Goal: Information Seeking & Learning: Learn about a topic

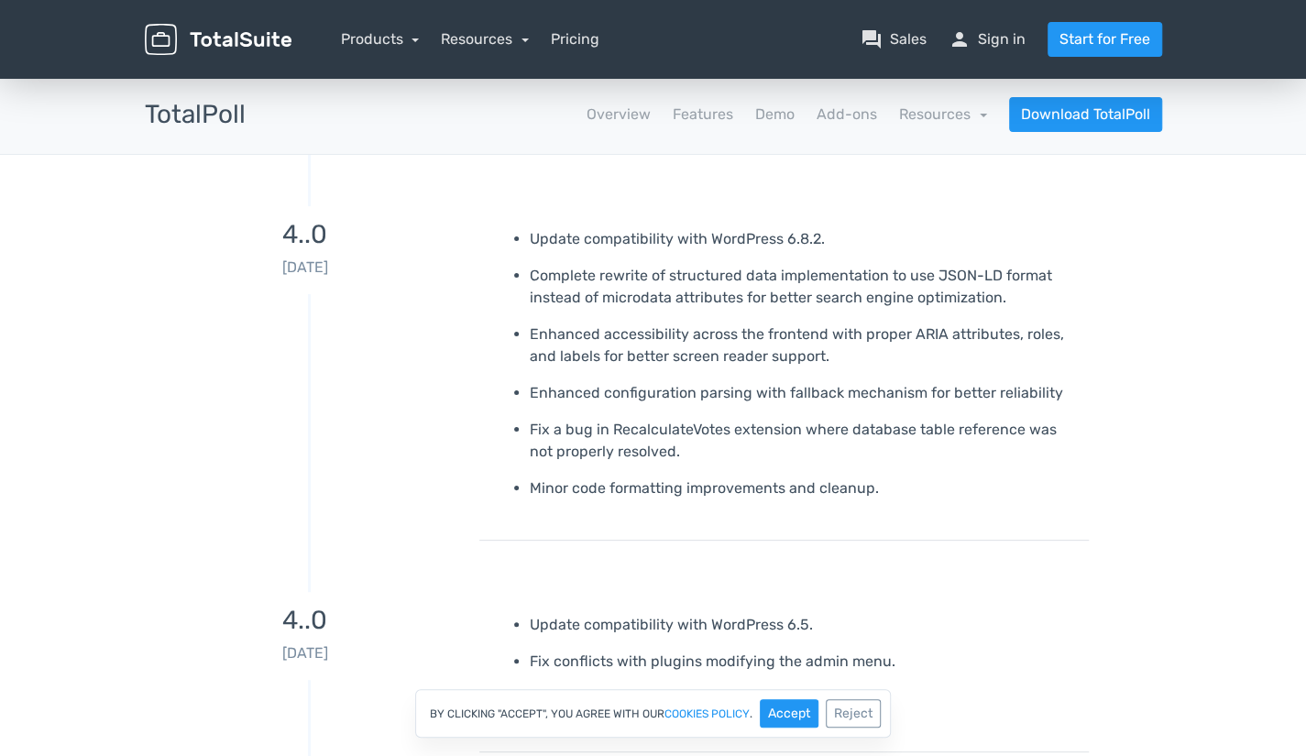
click at [226, 28] on img at bounding box center [218, 40] width 147 height 32
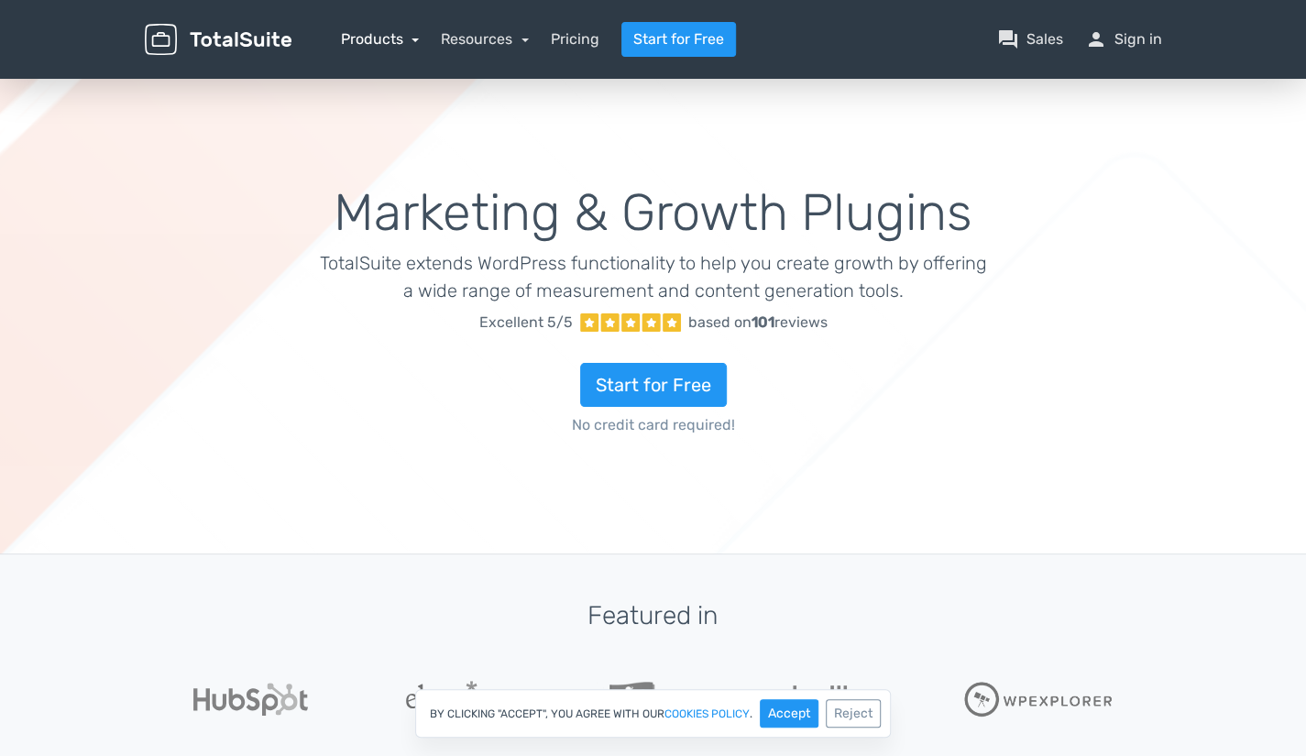
click at [409, 43] on link "Products" at bounding box center [380, 38] width 79 height 17
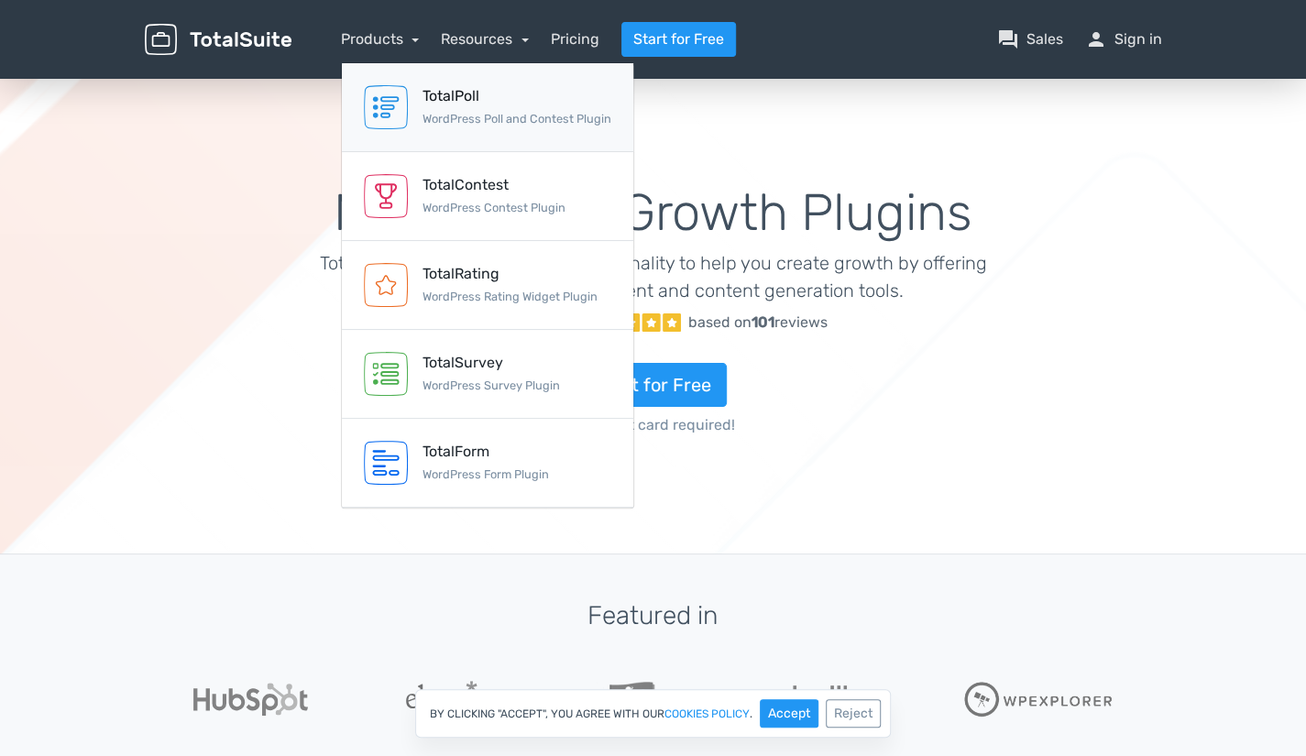
click at [444, 102] on div "TotalPoll" at bounding box center [516, 96] width 189 height 22
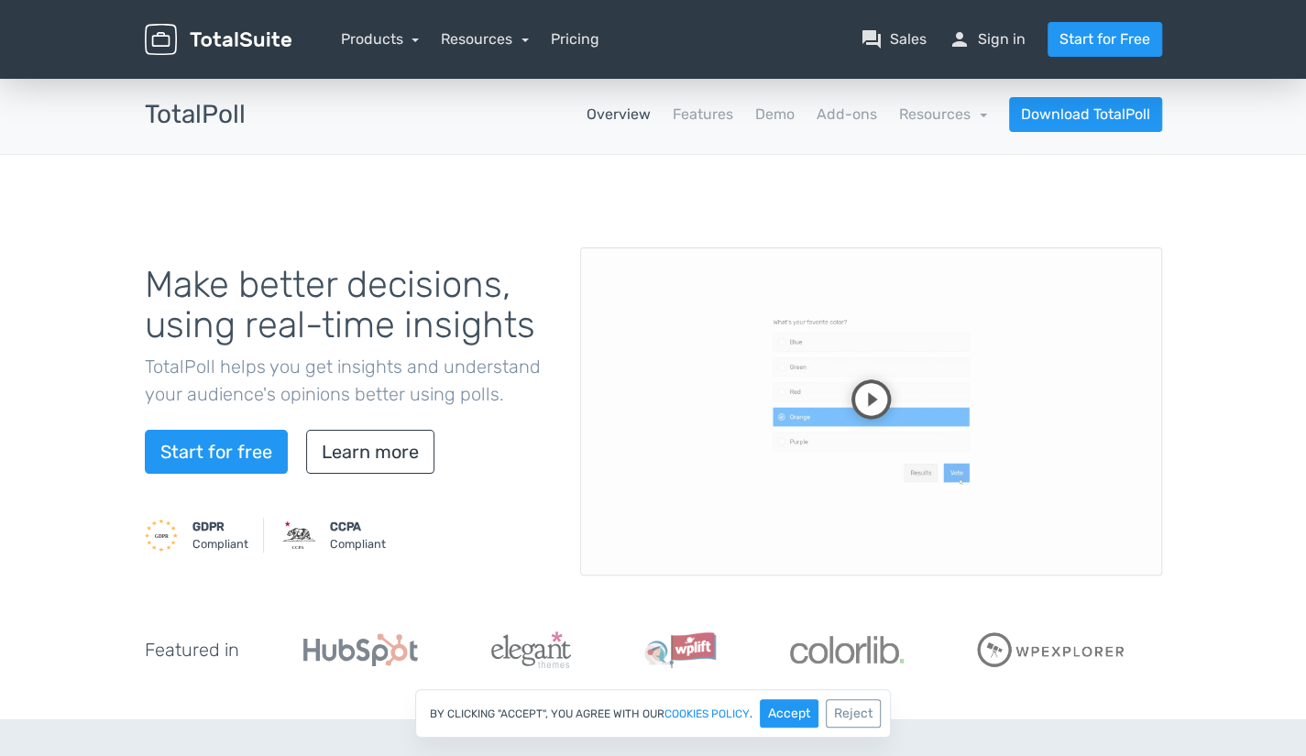
click at [873, 388] on video at bounding box center [871, 411] width 582 height 328
click at [513, 38] on link "Resources" at bounding box center [485, 38] width 88 height 17
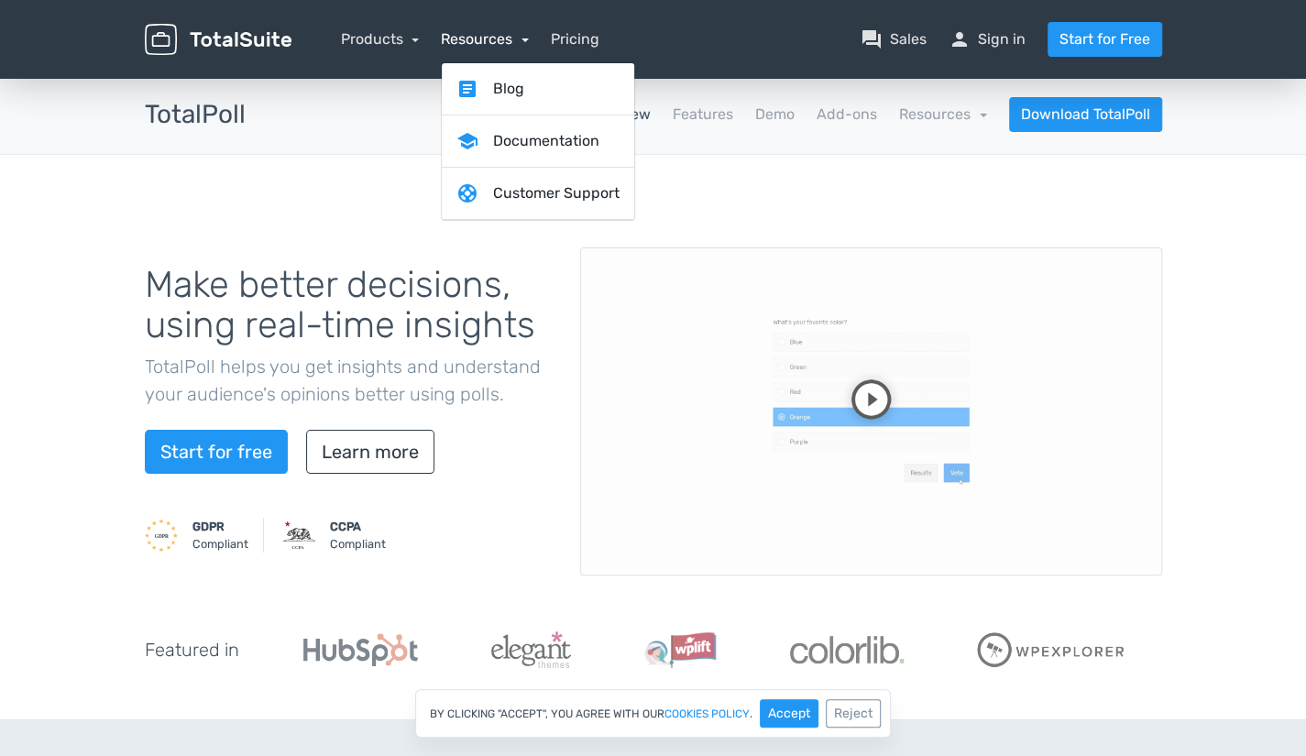
click at [513, 38] on link "Resources" at bounding box center [485, 38] width 88 height 17
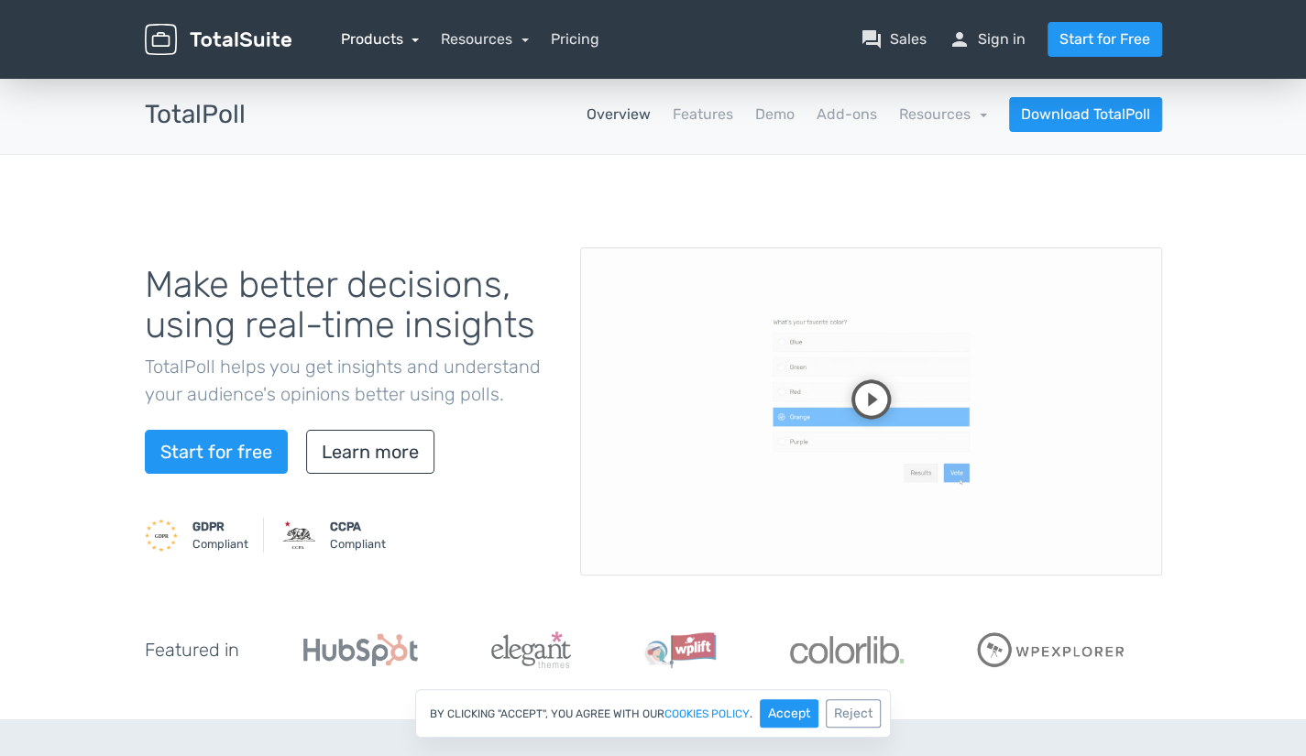
click at [402, 30] on link "Products" at bounding box center [380, 38] width 79 height 17
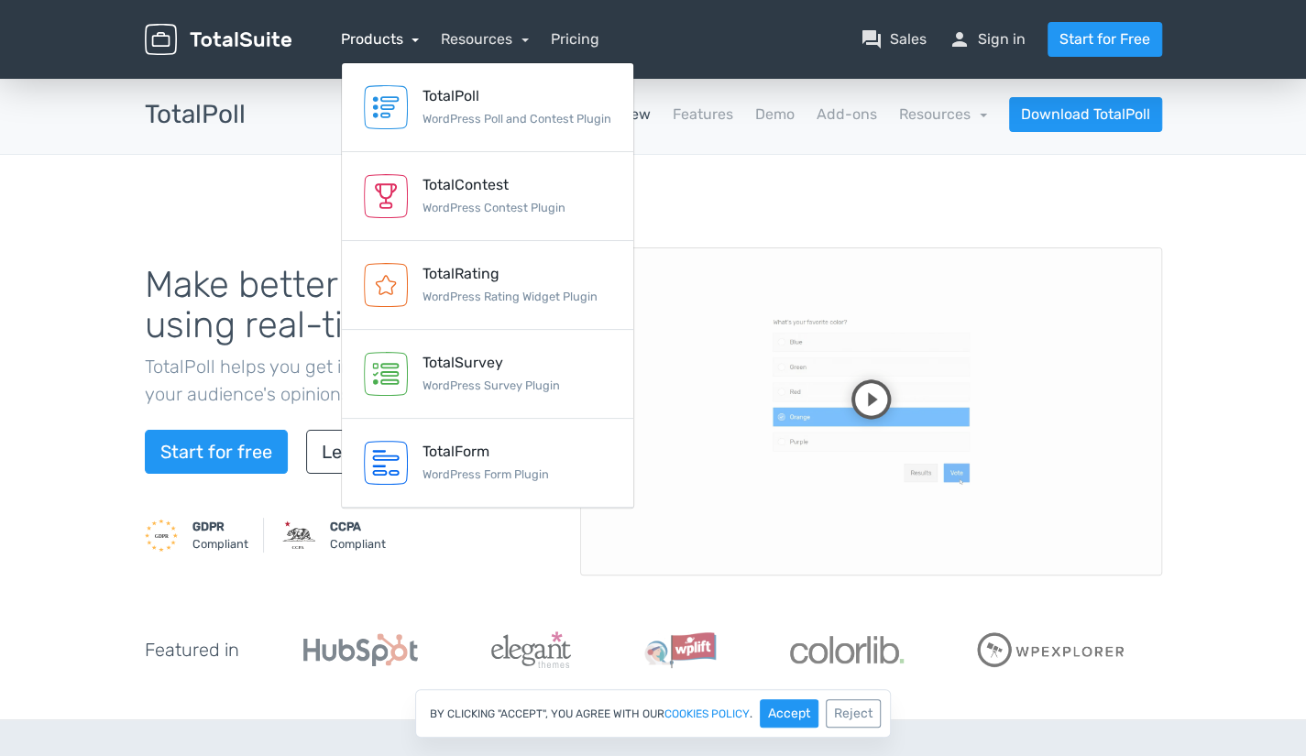
click at [402, 30] on link "Products" at bounding box center [380, 38] width 79 height 17
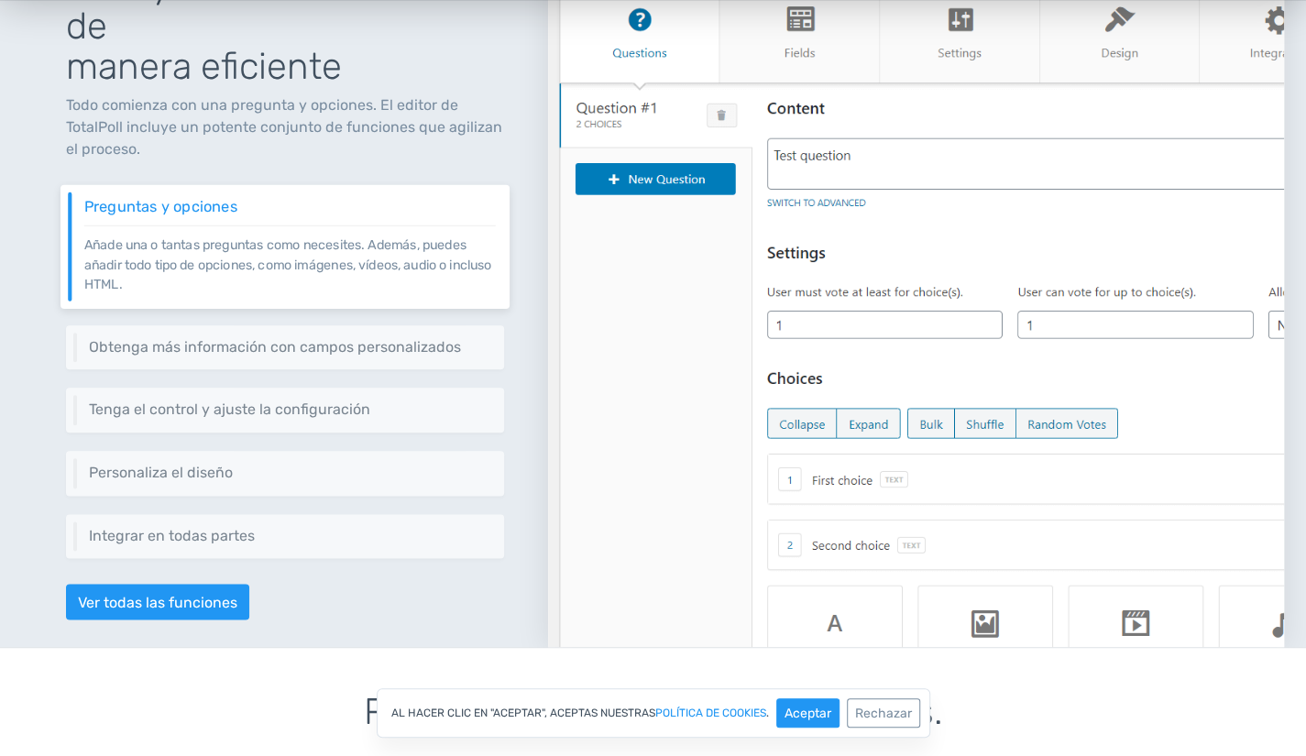
scroll to position [1002, 0]
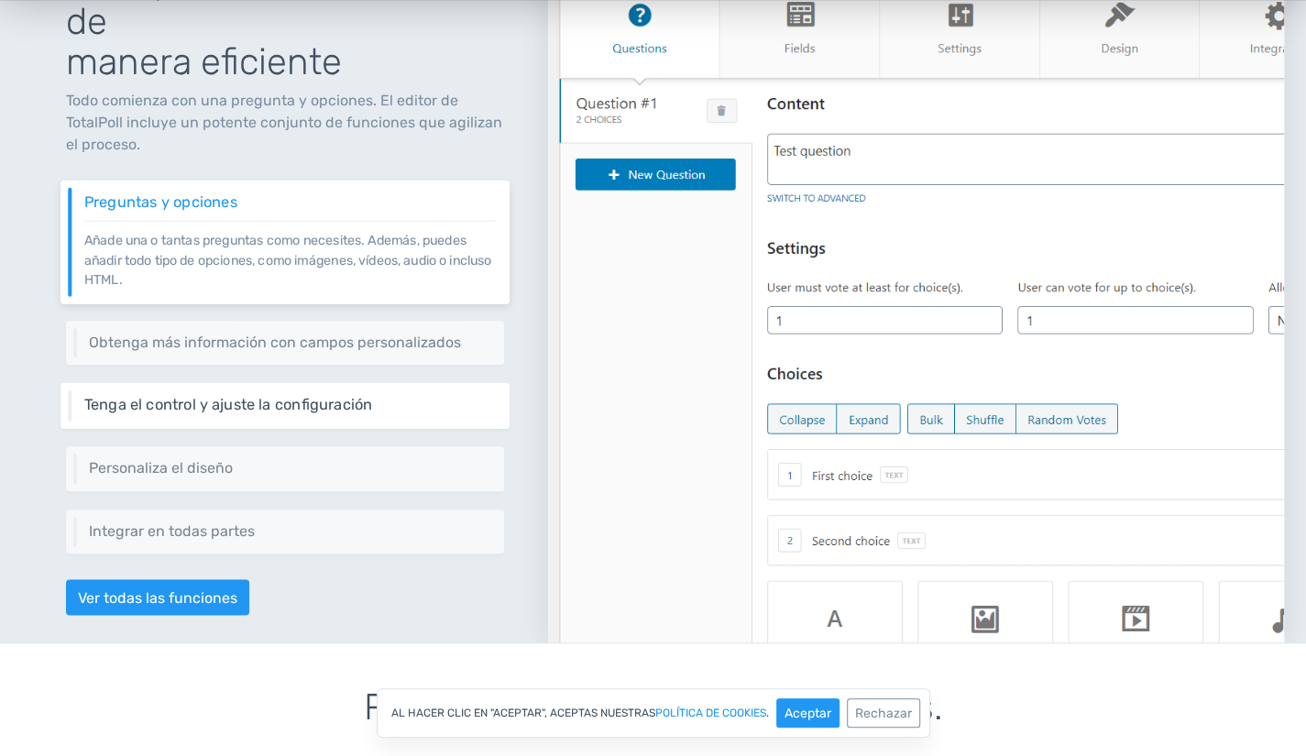
click at [410, 397] on h6 "Tenga el control y ajuste la configuración" at bounding box center [289, 405] width 411 height 16
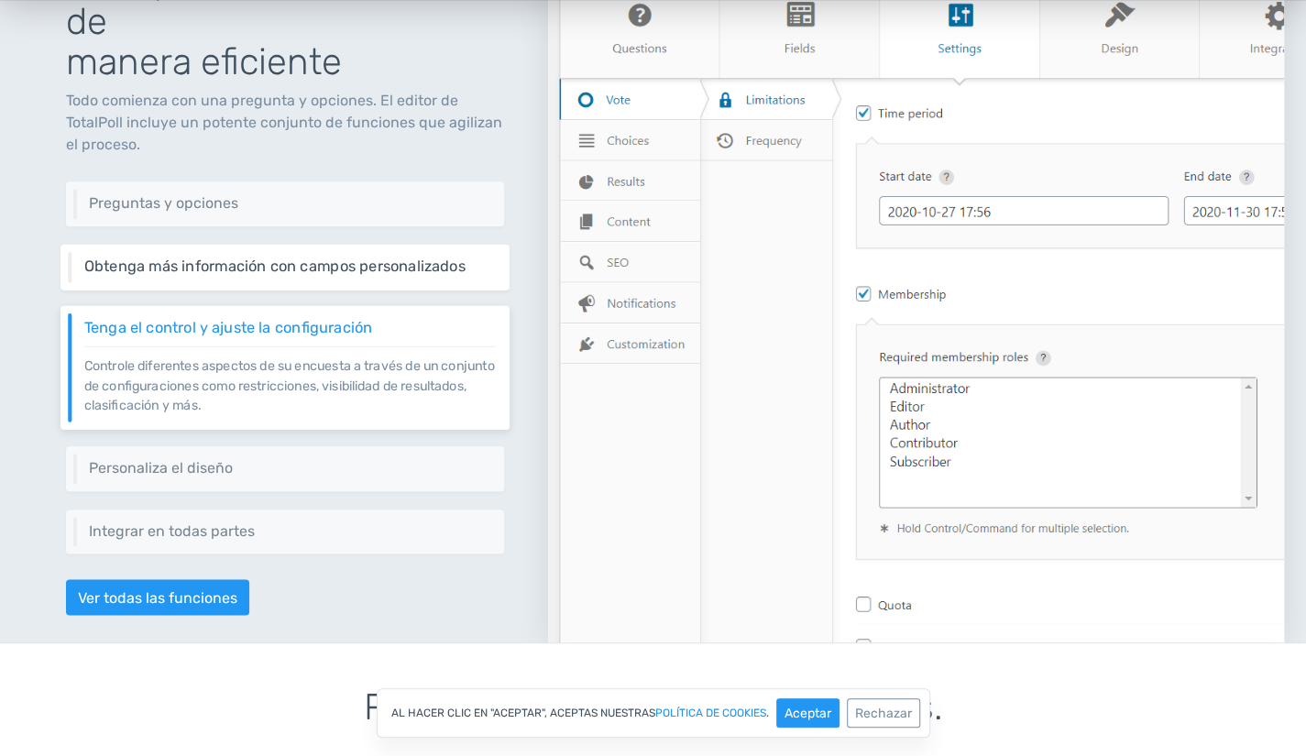
click at [233, 262] on font "Obtenga más información con campos personalizados" at bounding box center [274, 265] width 381 height 17
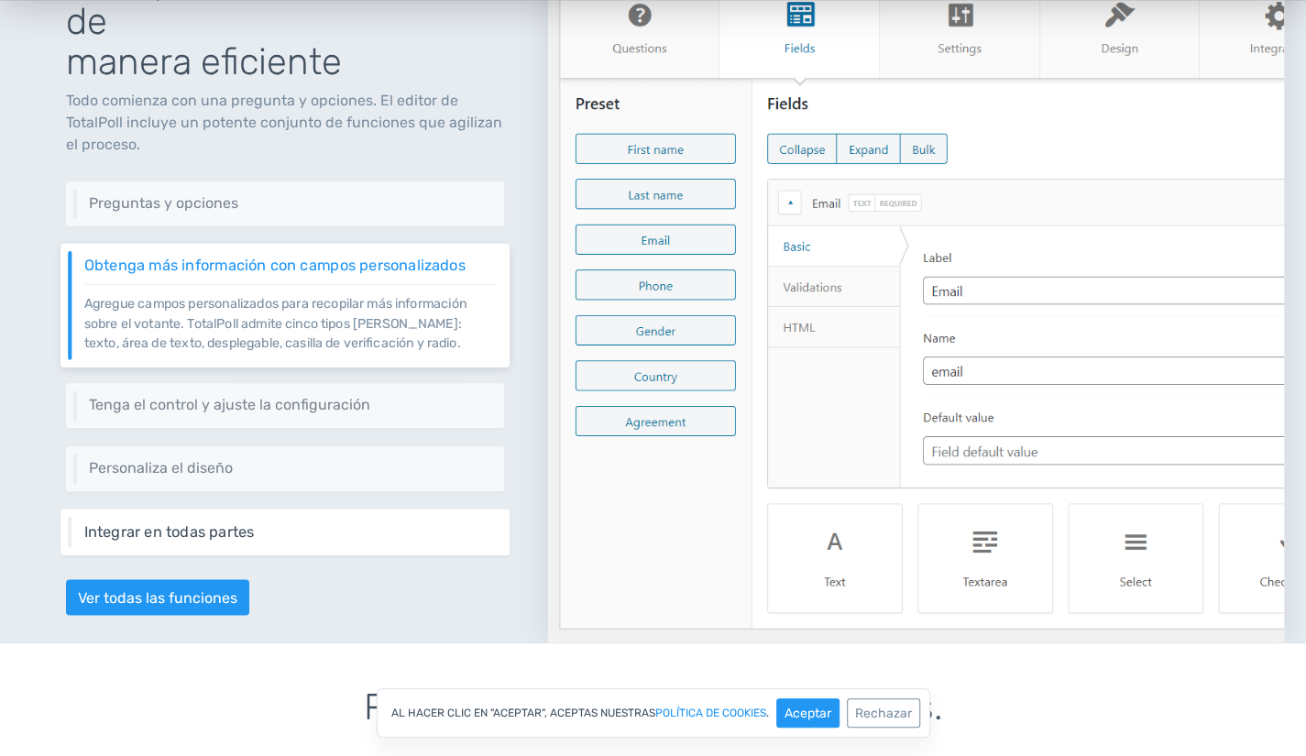
click at [226, 532] on font "Integrar en todas partes" at bounding box center [169, 529] width 170 height 17
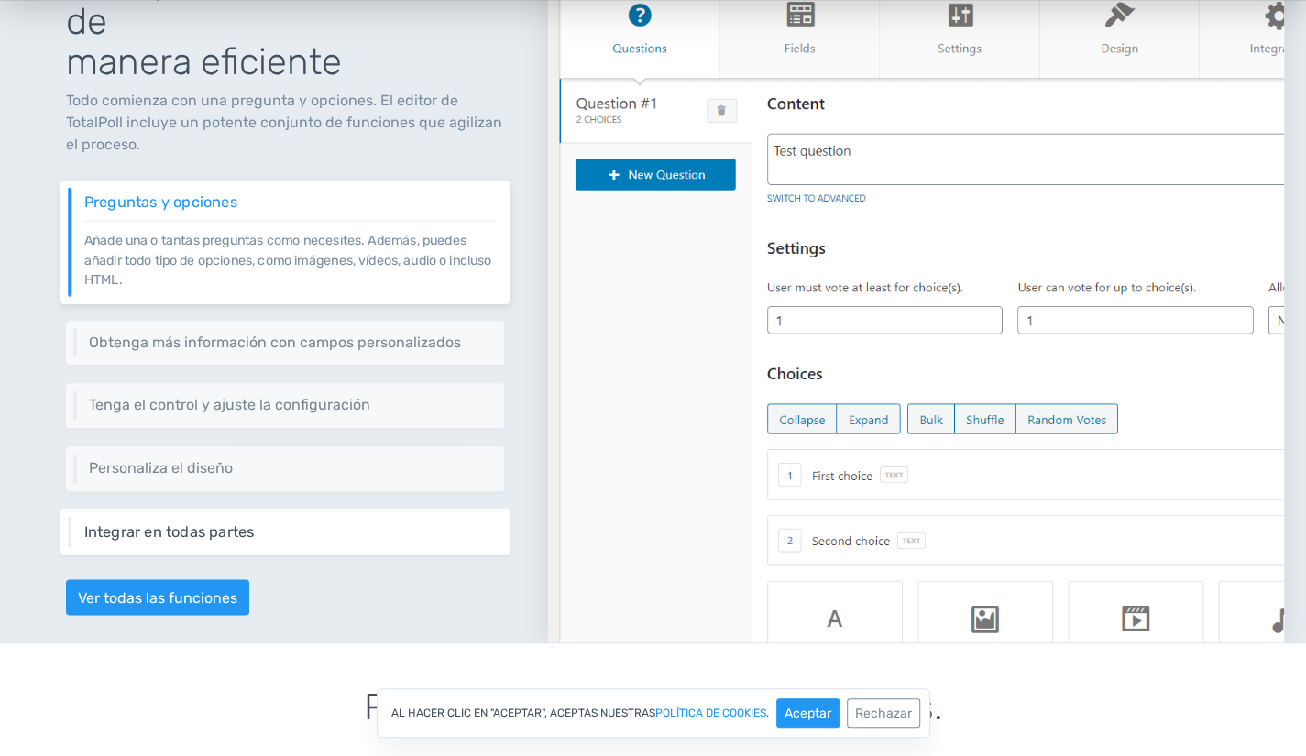
click at [234, 526] on font "Integrar en todas partes" at bounding box center [169, 529] width 170 height 17
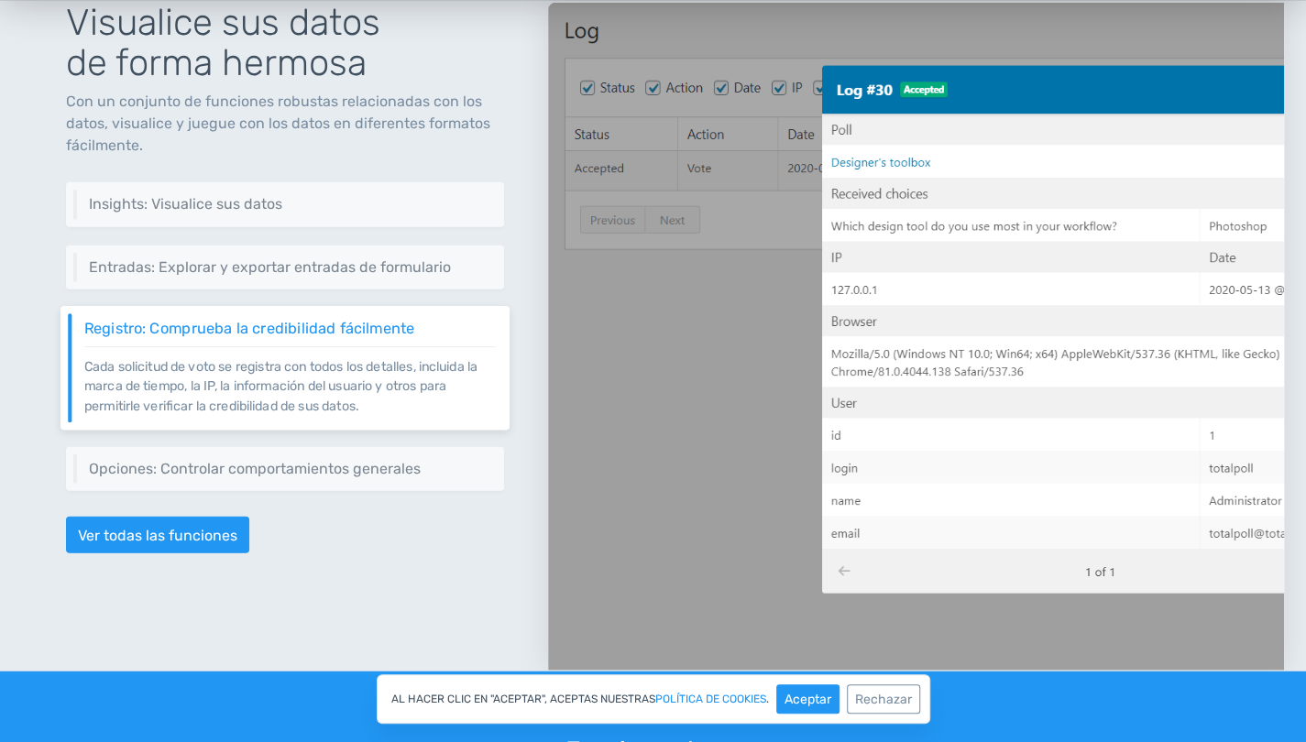
scroll to position [2480, 0]
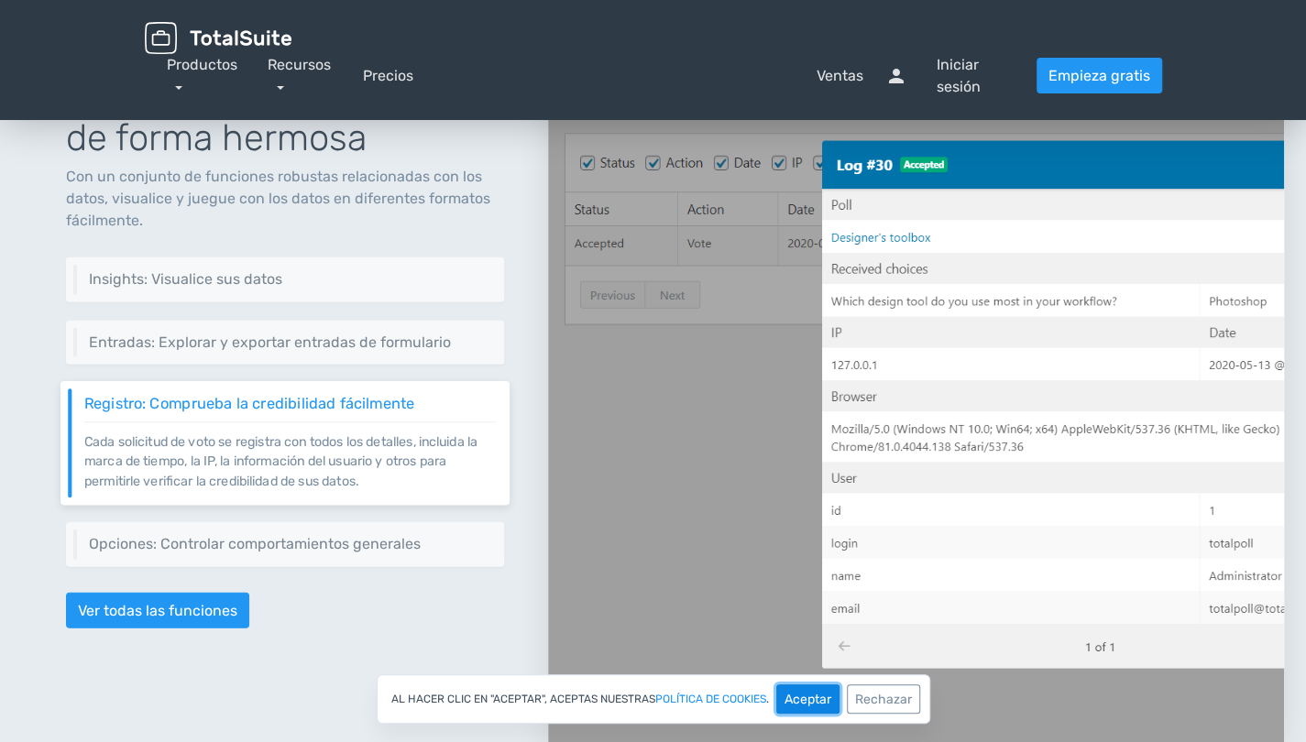
click at [811, 695] on font "Aceptar" at bounding box center [807, 700] width 47 height 16
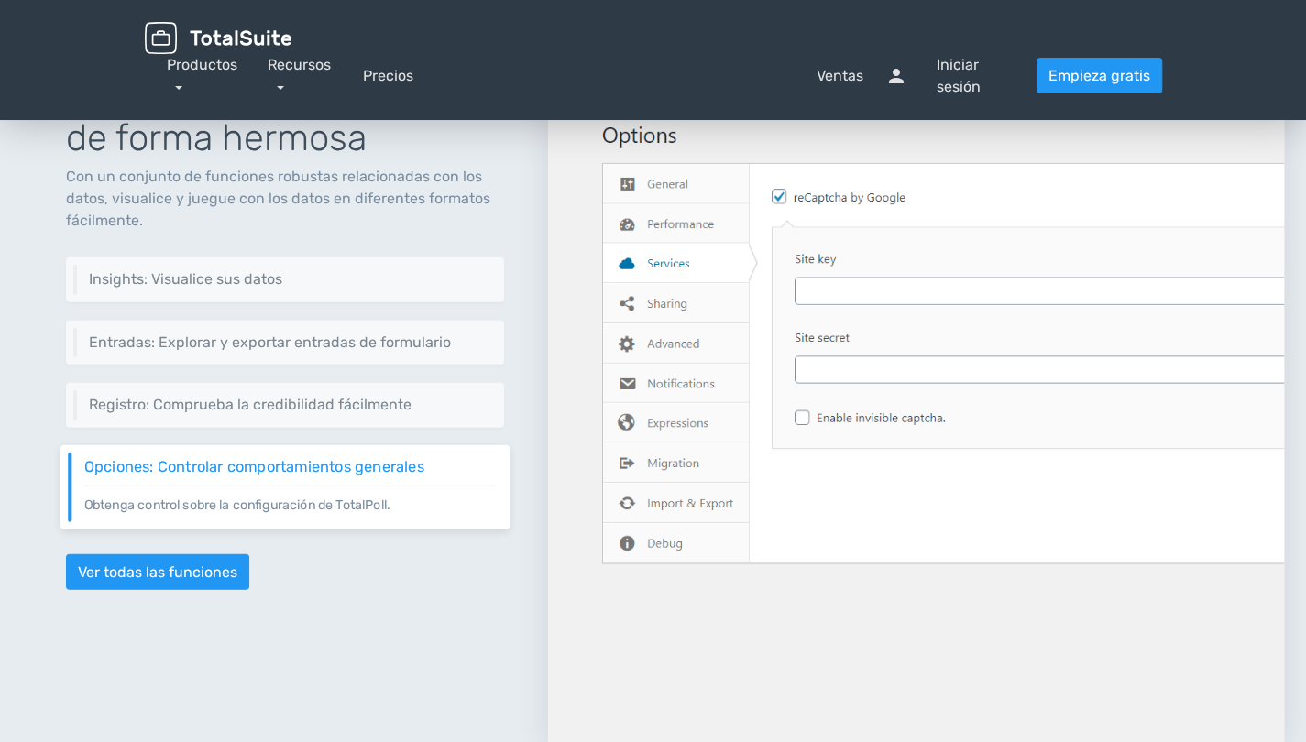
click at [286, 82] on div "Recursos artículo Blog escuela Documentación apoyo Customer Support" at bounding box center [304, 76] width 72 height 44
click at [280, 85] on link "Recursos" at bounding box center [299, 75] width 63 height 39
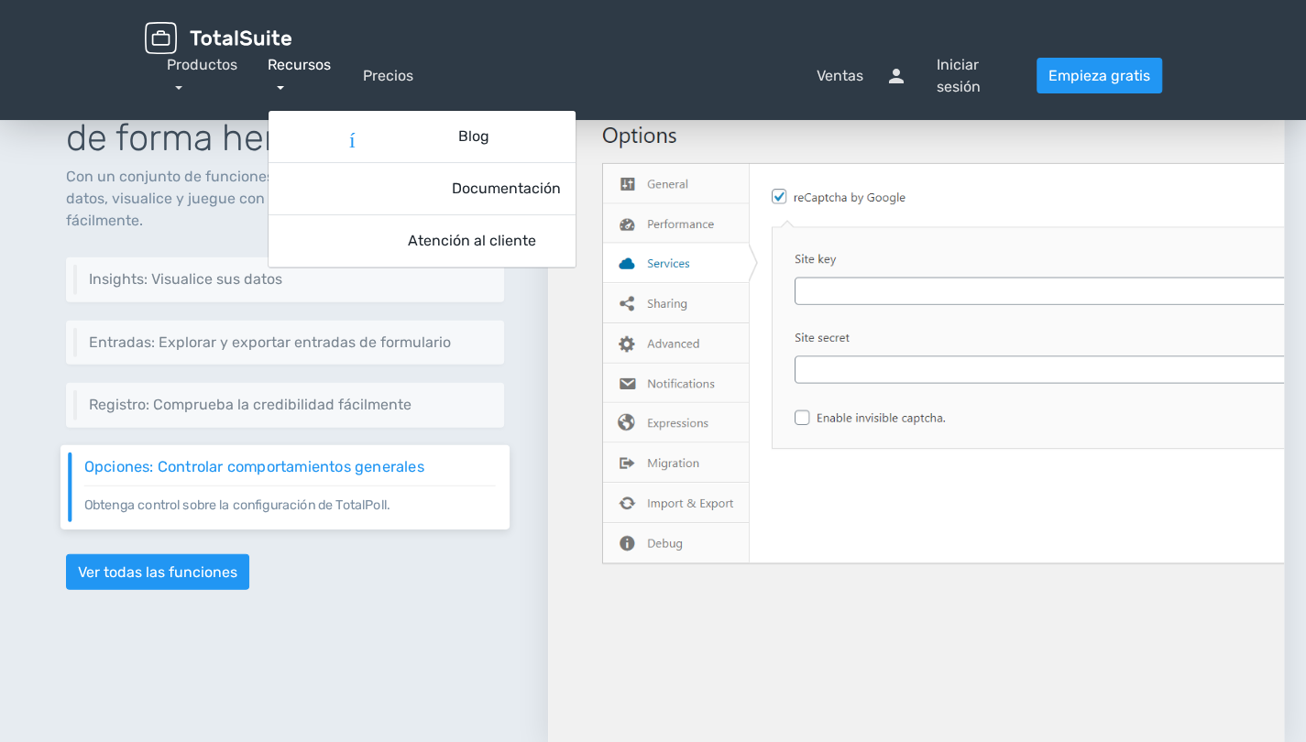
click at [280, 85] on link "Recursos" at bounding box center [299, 75] width 63 height 39
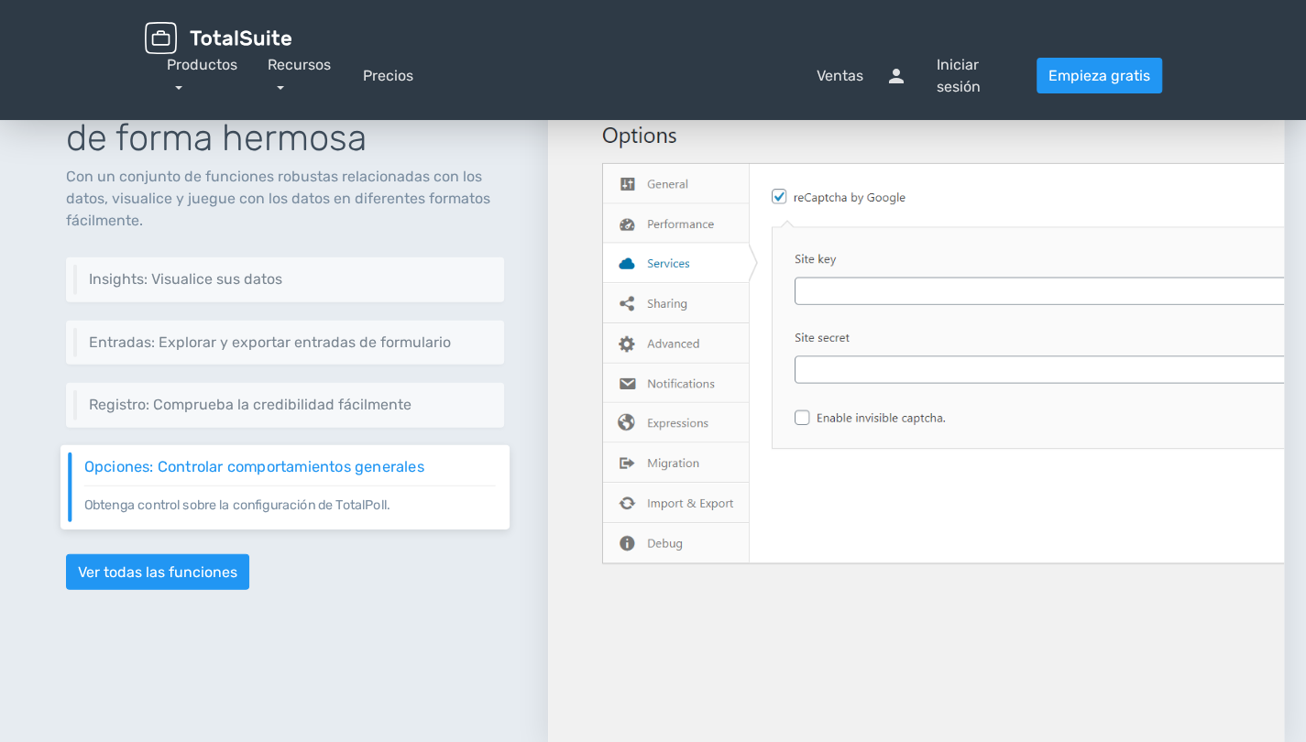
click at [187, 82] on div "Productos Encuesta total Plugin de encuestas y concursos de WordPress Concurso …" at bounding box center [207, 76] width 80 height 44
click at [181, 83] on link "Productos" at bounding box center [202, 75] width 71 height 39
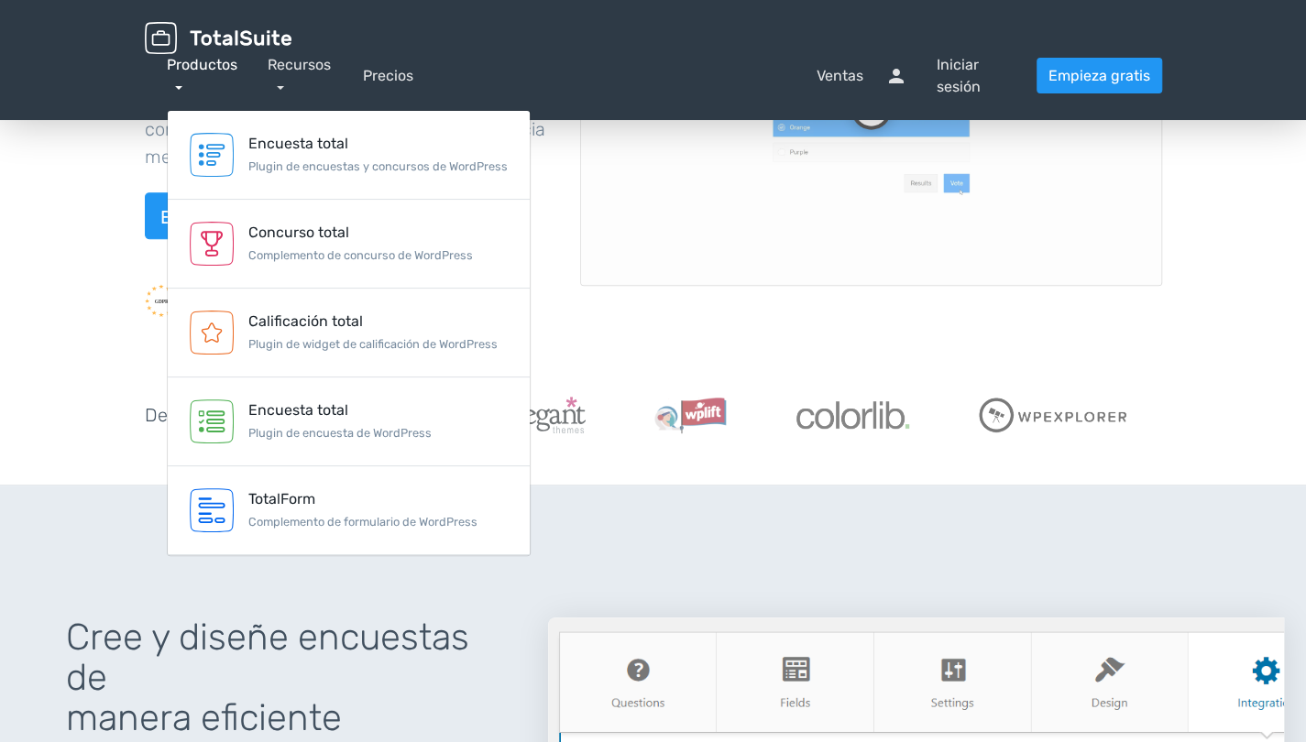
scroll to position [164, 0]
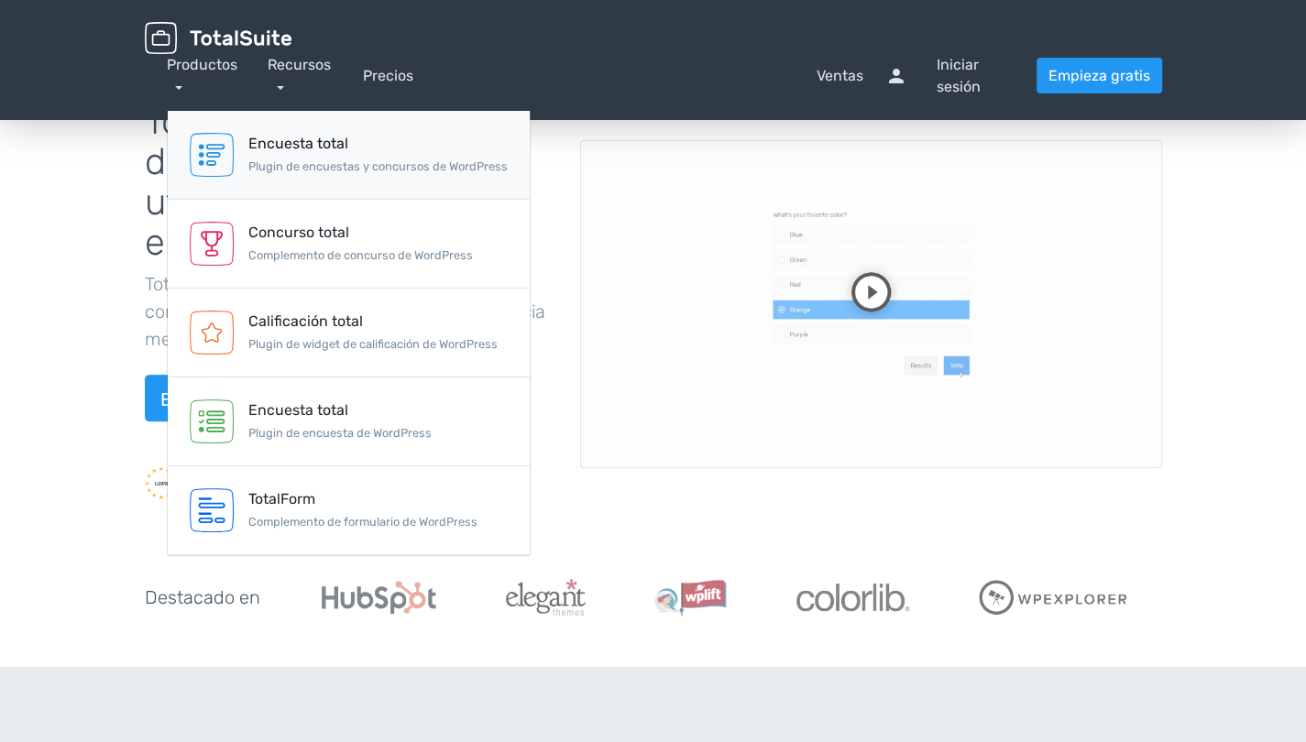
click at [278, 149] on font "Encuesta total" at bounding box center [298, 143] width 100 height 17
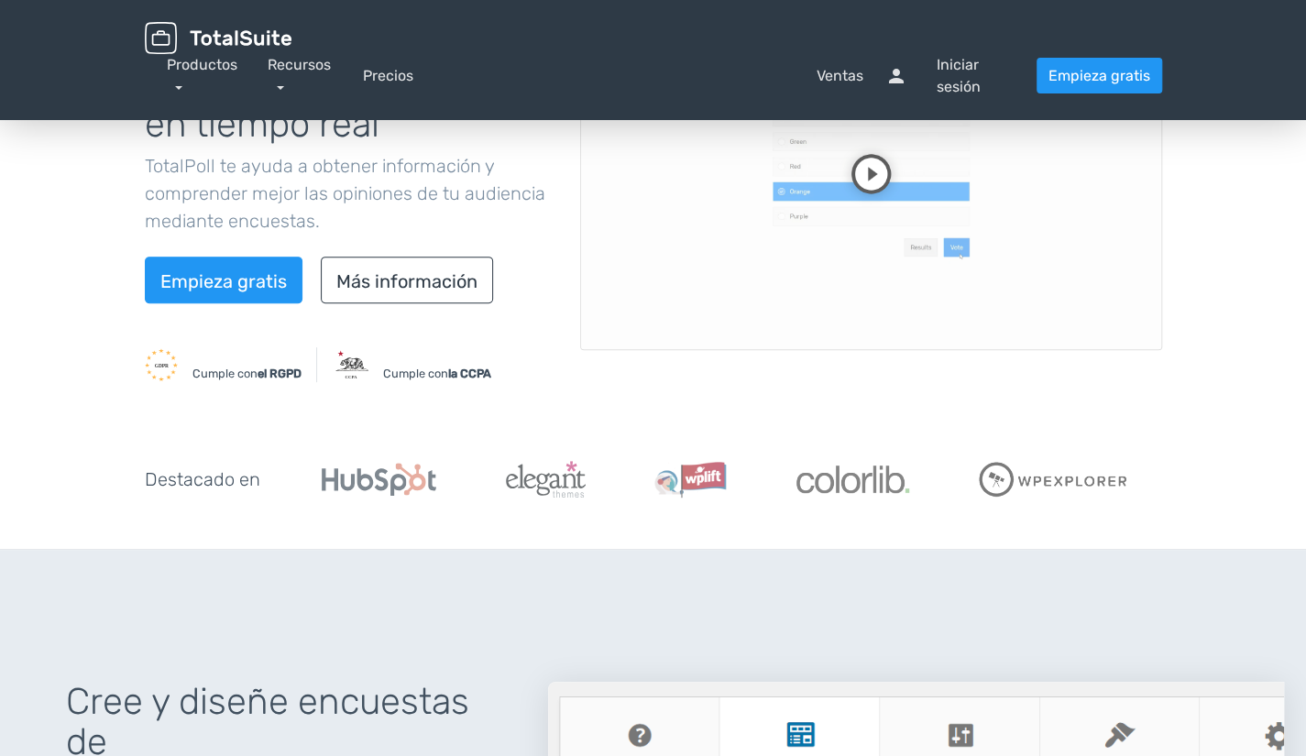
scroll to position [161, 0]
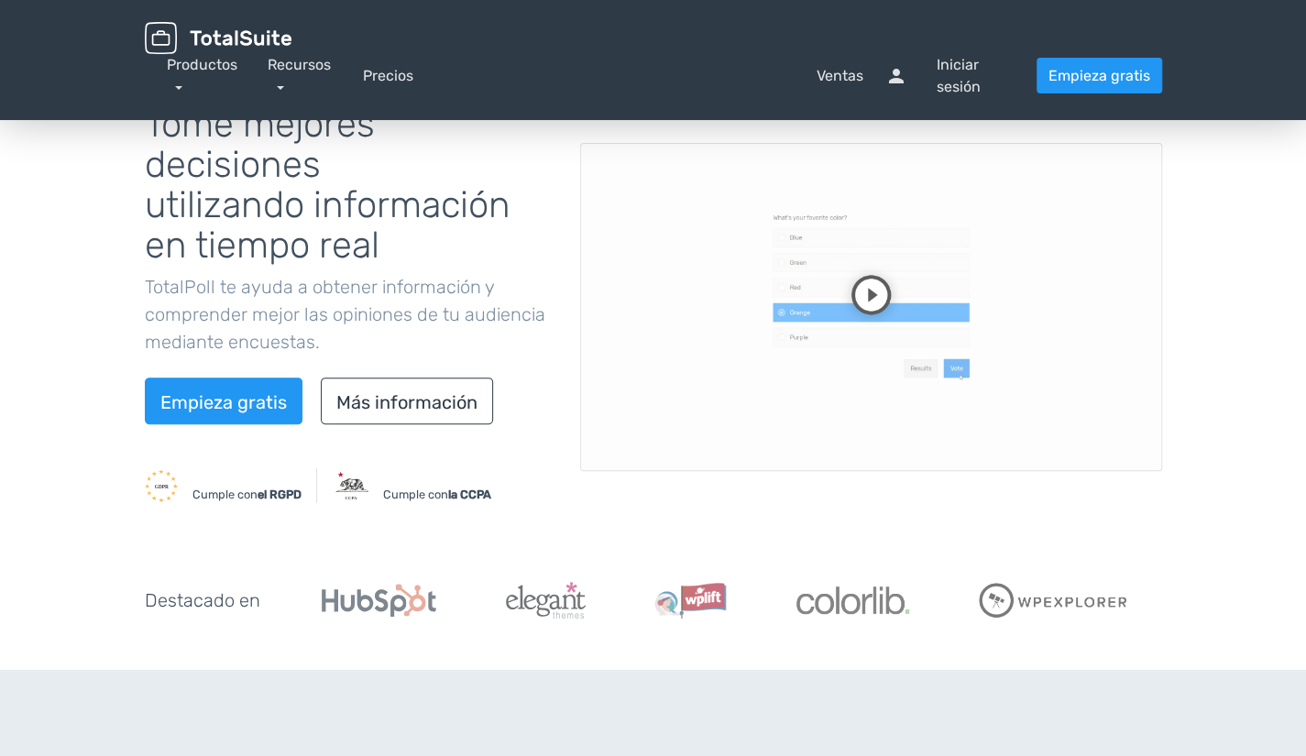
click at [881, 282] on video at bounding box center [871, 307] width 582 height 328
click at [638, 407] on video at bounding box center [871, 307] width 582 height 328
click at [707, 373] on video at bounding box center [871, 307] width 582 height 328
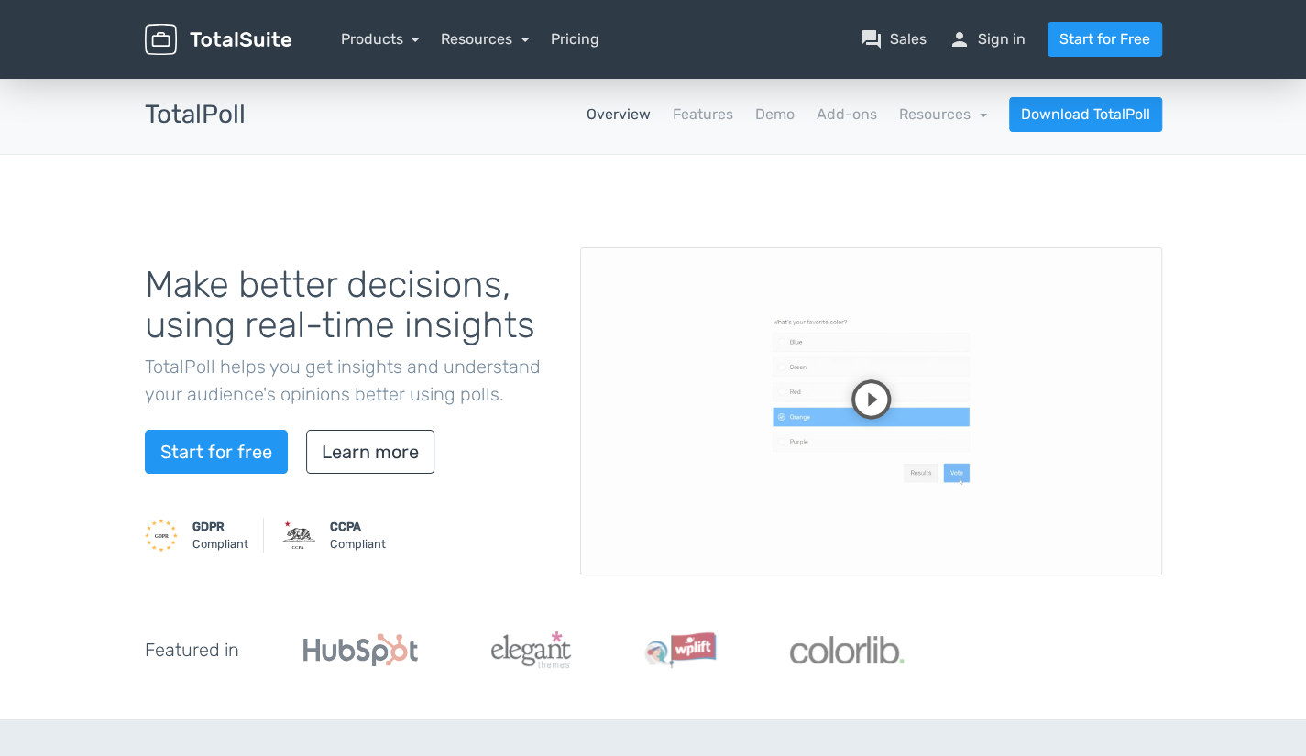
click at [874, 399] on video at bounding box center [871, 411] width 582 height 328
click at [601, 560] on video at bounding box center [871, 411] width 582 height 328
click at [597, 558] on video at bounding box center [871, 411] width 582 height 328
click at [634, 496] on video at bounding box center [871, 411] width 582 height 328
